Goal: Task Accomplishment & Management: Manage account settings

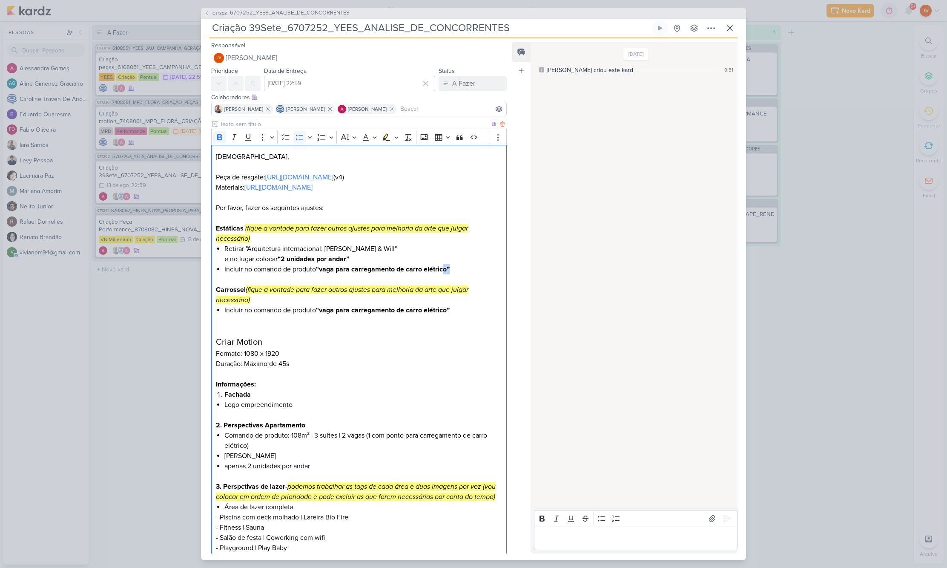
drag, startPoint x: 455, startPoint y: 279, endPoint x: 356, endPoint y: 274, distance: 99.4
click at [444, 274] on li "Incluir no comando de produto “vaga para carregamento de carro elétrico”" at bounding box center [363, 269] width 278 height 10
drag, startPoint x: 321, startPoint y: 279, endPoint x: 449, endPoint y: 277, distance: 128.2
click at [448, 273] on strong "“vaga para carregamento de carro elétrico”" at bounding box center [383, 269] width 134 height 9
copy strong "vaga para carregamento de carro elétrico"
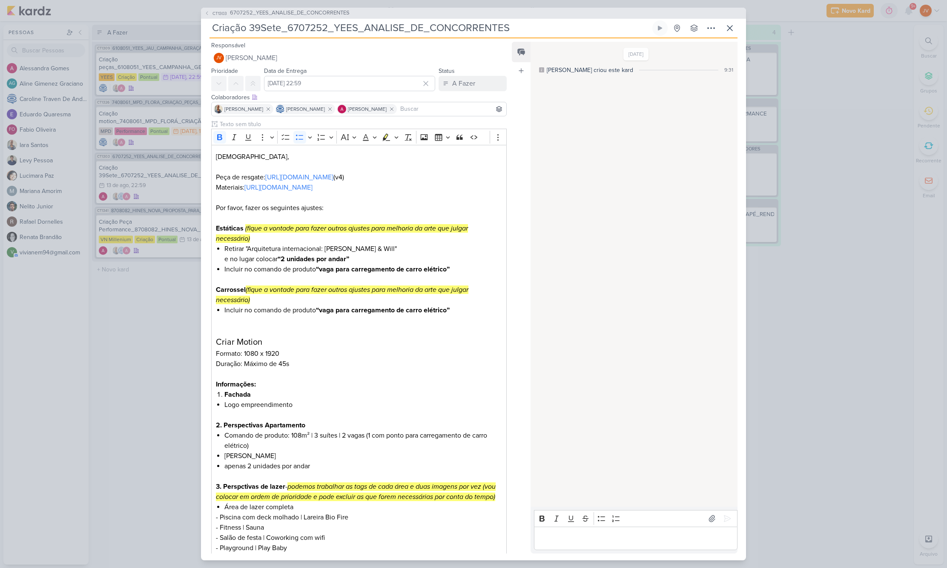
drag, startPoint x: 334, startPoint y: 28, endPoint x: 358, endPoint y: 26, distance: 24.4
click at [356, 27] on input "Criação 39Sete_6707252_YEES_ANALISE_DE_CONCORRENTES" at bounding box center [430, 27] width 441 height 15
click at [333, 178] on link "[URL][DOMAIN_NAME]" at bounding box center [299, 177] width 68 height 9
drag, startPoint x: 251, startPoint y: 26, endPoint x: 510, endPoint y: 23, distance: 258.5
click at [510, 23] on input "Criação 39Sete_6707252_YEES_ANALISE_DE_CONCORRENTES" at bounding box center [430, 27] width 441 height 15
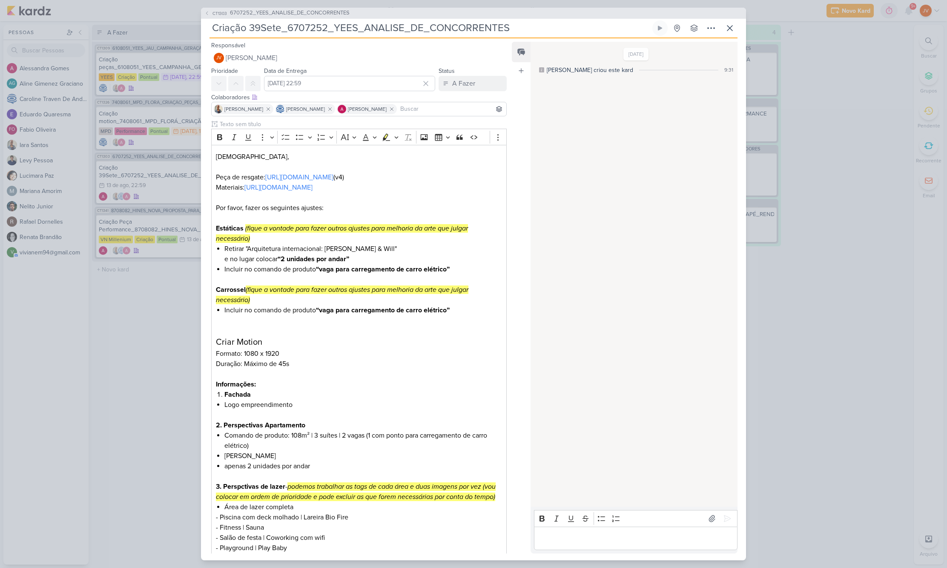
click at [424, 27] on input "Criação 39Sete_6707252_YEES_ANALISE_DE_CONCORRENTES" at bounding box center [430, 27] width 441 height 15
click at [422, 27] on input "Criação 39Sete_6707252_YEES_ANALISE_DE_CONCORRENTES" at bounding box center [430, 27] width 441 height 15
click at [333, 179] on link "[URL][DOMAIN_NAME]" at bounding box center [299, 177] width 68 height 9
click at [560, 539] on p "Editor editing area: main" at bounding box center [635, 538] width 195 height 10
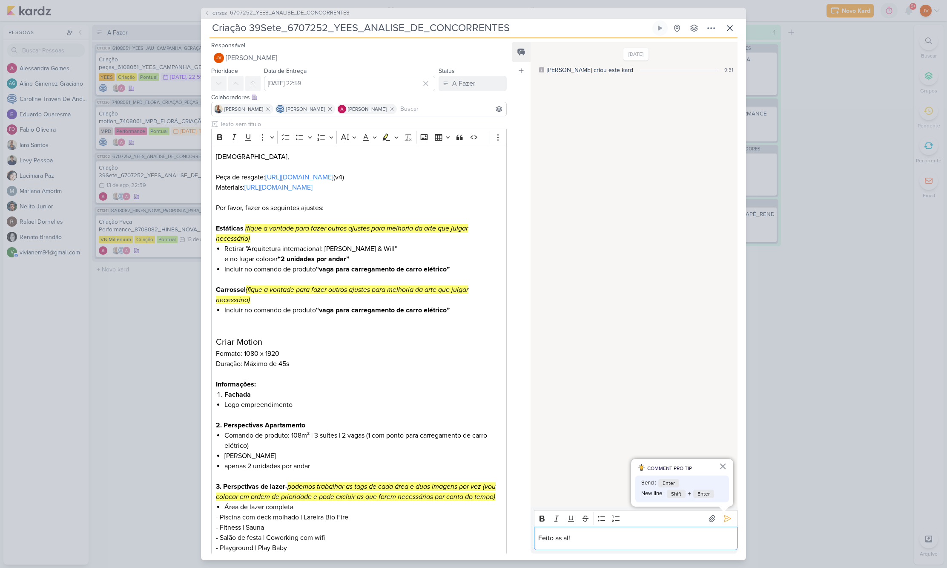
click at [569, 539] on p "Feito as al!" at bounding box center [635, 538] width 195 height 10
click at [724, 514] on icon at bounding box center [727, 518] width 9 height 9
click at [461, 81] on div "A Fazer" at bounding box center [463, 83] width 23 height 10
click at [586, 174] on div "[DATE] [PERSON_NAME] criou este kard 9:31 HOJE 21:26" at bounding box center [634, 275] width 206 height 464
click at [823, 148] on div "CT1303 6707252_YEES_ANALISE_DE_CONCORRENTES Criação 39Sete_6707252_YEES_ANALISE…" at bounding box center [473, 284] width 947 height 568
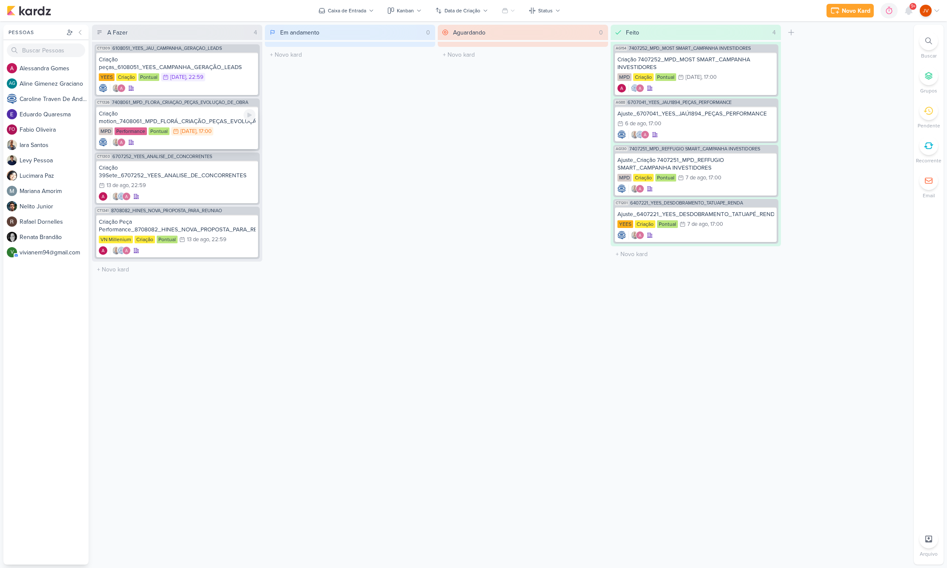
click at [222, 121] on div "Criação motion_7408061_MPD_FLORÁ_CRIAÇÃO_PEÇAS_EVOLUÇÃO_DE_OBRA" at bounding box center [177, 117] width 157 height 15
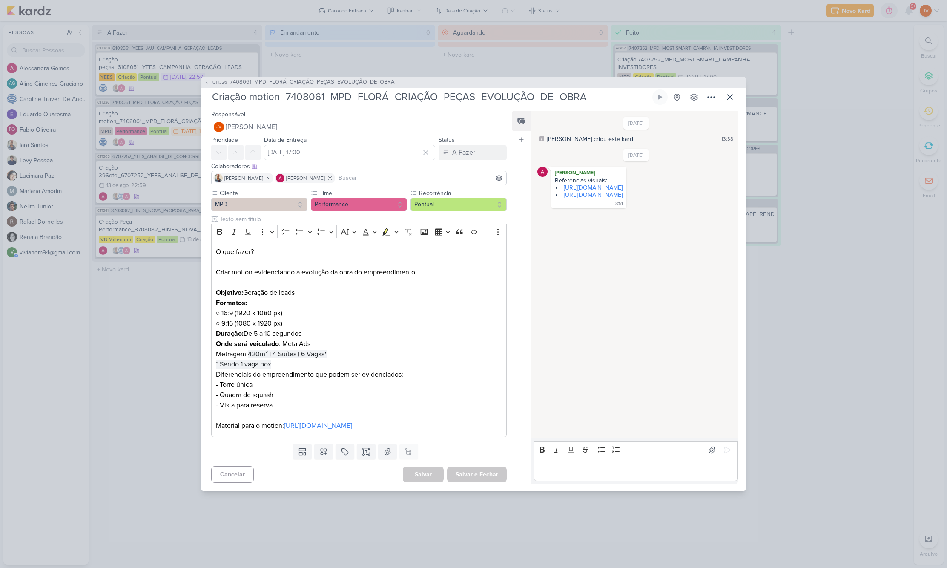
click at [623, 185] on link "[URL][DOMAIN_NAME]" at bounding box center [593, 187] width 59 height 7
click at [610, 191] on link "[URL][DOMAIN_NAME]" at bounding box center [593, 194] width 59 height 7
click at [734, 92] on icon at bounding box center [730, 97] width 10 height 10
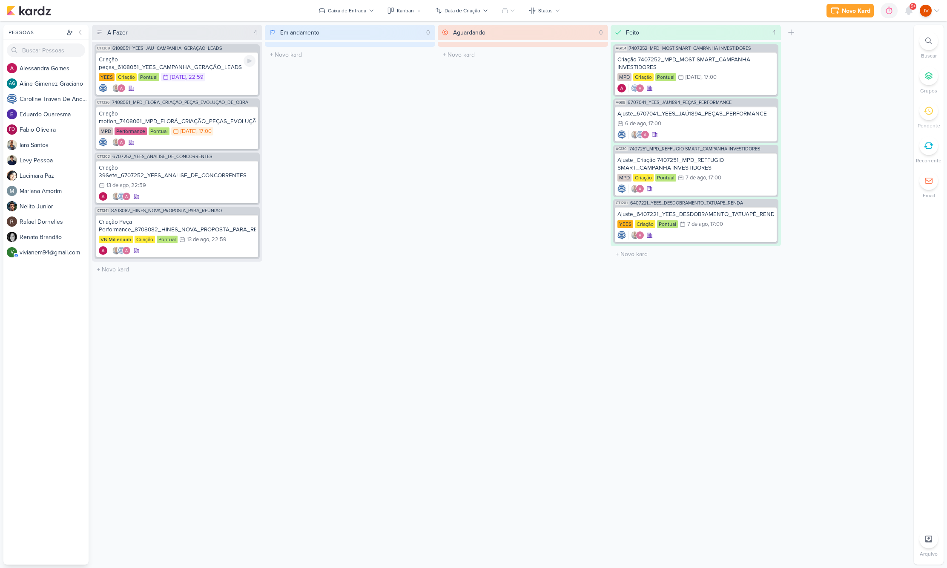
click at [203, 69] on div "Criação peças_6108051_YEES_CAMPANHA_GERAÇÃO_LEADS" at bounding box center [177, 63] width 157 height 15
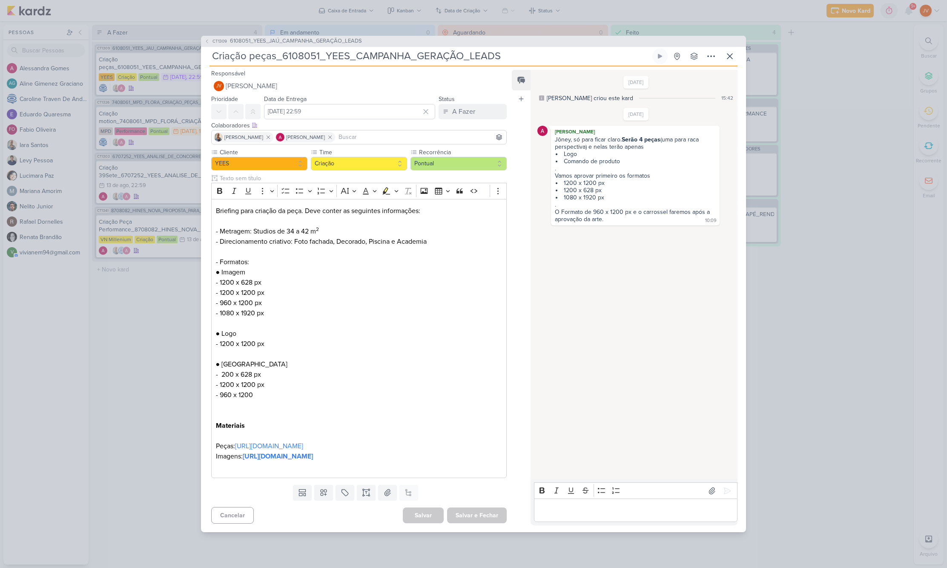
click at [139, 326] on div "CT1309 6108051_YEES_JAÚ_CAMPANHA_GERAÇÃO_LEADS Criação peças_6108051_YEES_CAMPA…" at bounding box center [473, 284] width 947 height 568
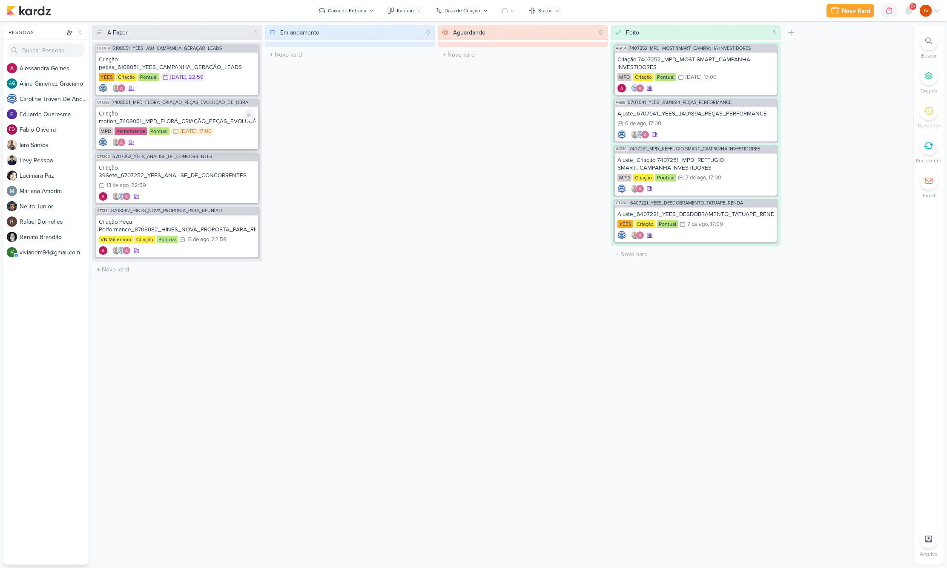
click at [210, 121] on div "Criação motion_7408061_MPD_FLORÁ_CRIAÇÃO_PEÇAS_EVOLUÇÃO_DE_OBRA" at bounding box center [177, 117] width 157 height 15
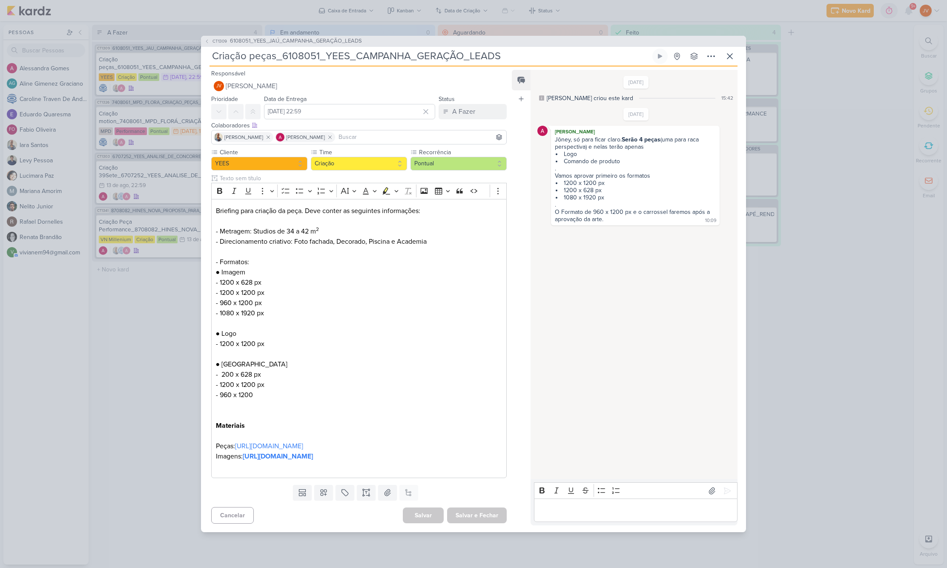
click at [149, 325] on div "CT1309 6108051_YEES_JAÚ_CAMPANHA_GERAÇÃO_LEADS Criação peças_6108051_YEES_CAMPA…" at bounding box center [473, 284] width 947 height 568
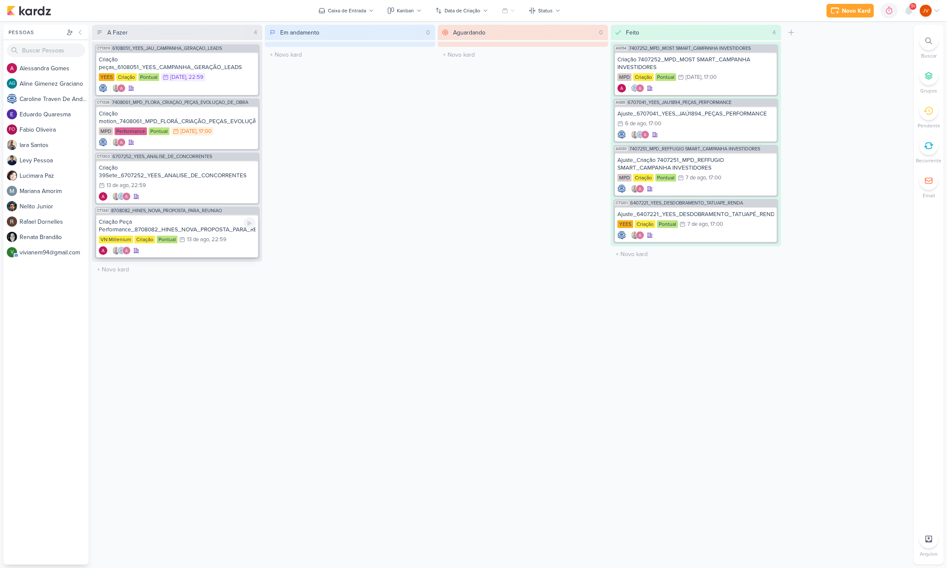
click at [200, 224] on div "Criação Peça Performance_8708082_HINES_NOVA_PROPOSTA_PARA_REUNIAO" at bounding box center [177, 225] width 157 height 15
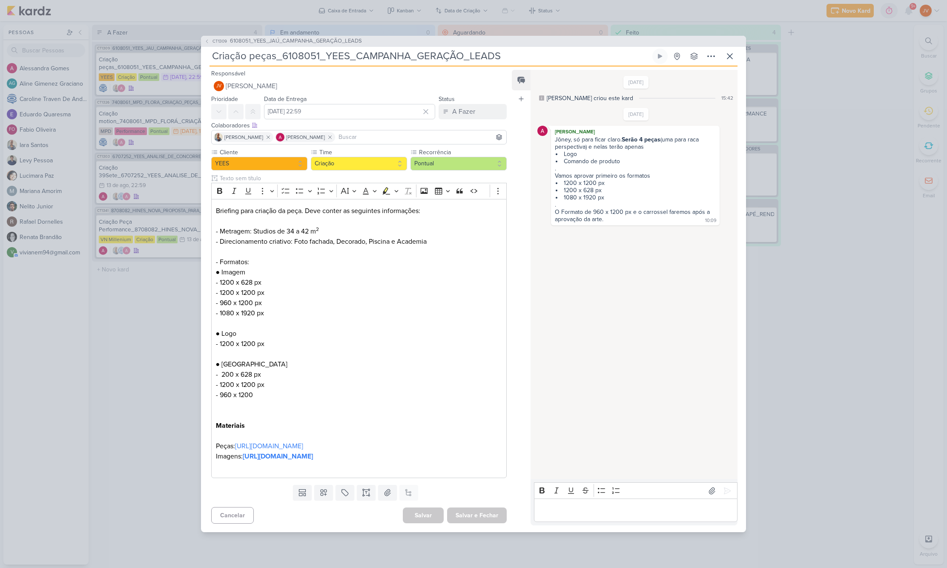
click at [173, 285] on div "CT1309 6108051_YEES_JAÚ_CAMPANHA_GERAÇÃO_LEADS Criação peças_6108051_YEES_CAMPA…" at bounding box center [473, 284] width 947 height 568
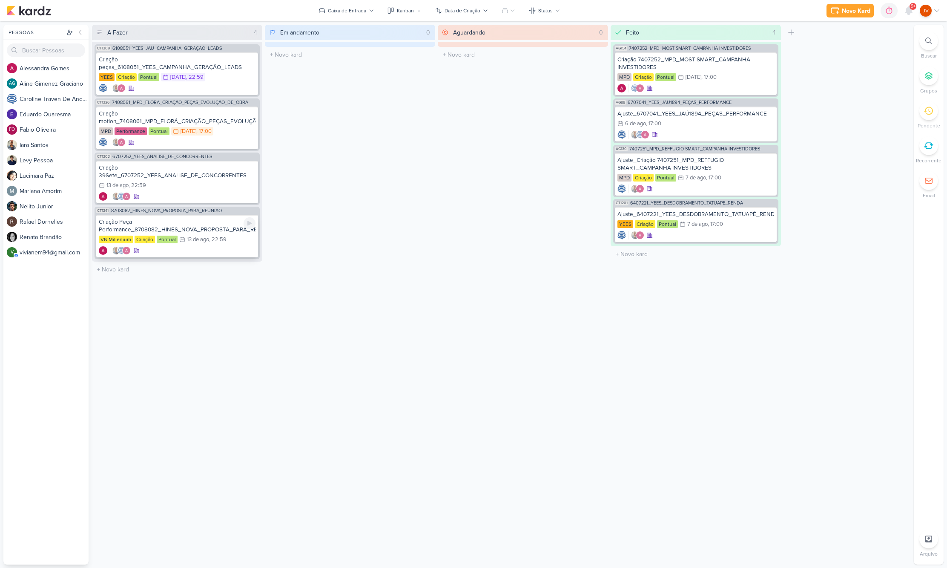
click at [193, 225] on div "Criação Peça Performance_8708082_HINES_NOVA_PROPOSTA_PARA_REUNIAO" at bounding box center [177, 225] width 157 height 15
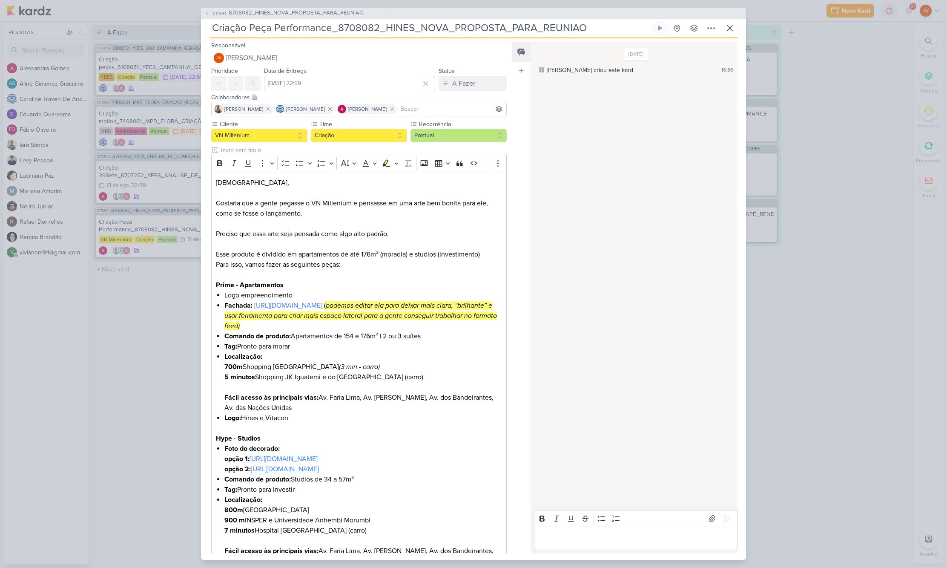
click at [137, 339] on div "CT1341 8708082_HINES_NOVA_PROPOSTA_PARA_REUNIAO Criação Peça Performance_870808…" at bounding box center [473, 284] width 947 height 568
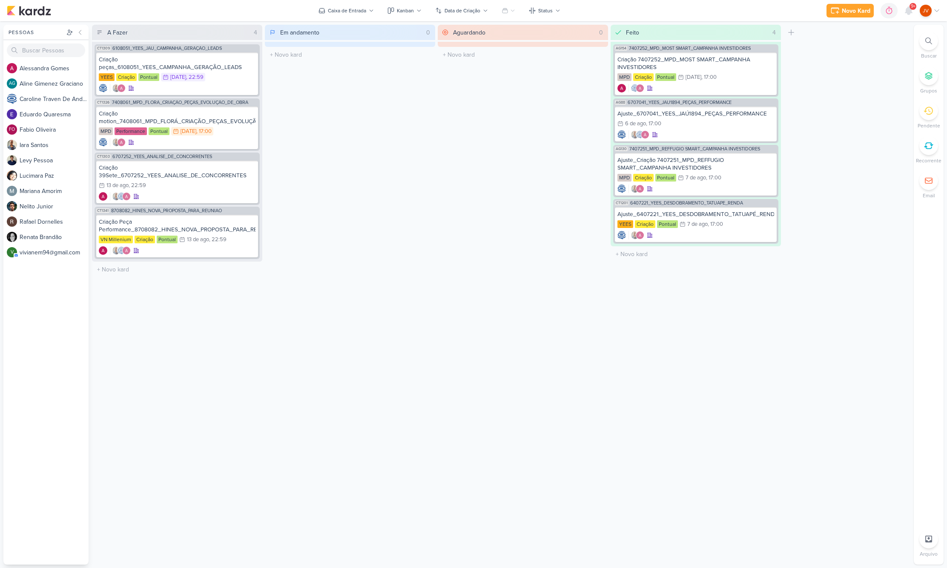
click at [499, 279] on div "Aguardando 0 Mover Para Esquerda Mover Para Direita [GEOGRAPHIC_DATA] O título …" at bounding box center [523, 295] width 170 height 540
drag, startPoint x: 429, startPoint y: 276, endPoint x: 451, endPoint y: 278, distance: 22.2
click at [426, 276] on div "Em andamento 0 Mover Para Esquerda Mover Para Direita [GEOGRAPHIC_DATA] O títul…" at bounding box center [350, 295] width 170 height 540
click at [909, 8] on icon at bounding box center [908, 11] width 7 height 8
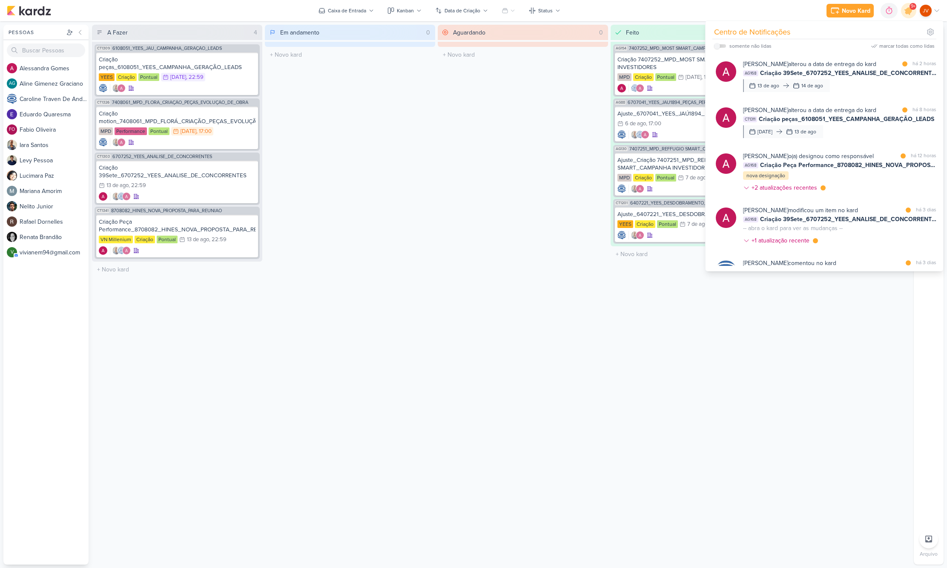
click at [640, 388] on div "Feito 4 Mover Para Esquerda Mover Para Direita [GEOGRAPHIC_DATA] AG154 7407252_…" at bounding box center [696, 295] width 170 height 540
